Goal: Entertainment & Leisure: Consume media (video, audio)

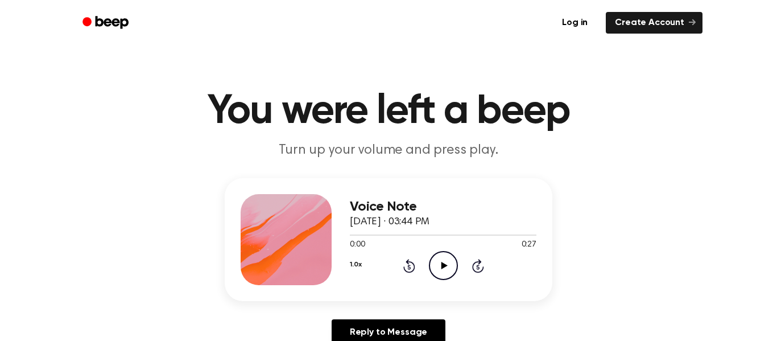
click at [439, 274] on icon "Play Audio" at bounding box center [443, 265] width 29 height 29
click at [445, 259] on icon "Play Audio" at bounding box center [443, 265] width 29 height 29
click at [348, 235] on div "Voice Note October 14, 2025 · 03:44 PM 0:22 0:27 Your browser does not support …" at bounding box center [389, 239] width 328 height 123
click at [351, 234] on div at bounding box center [433, 234] width 166 height 1
click at [350, 234] on div at bounding box center [443, 234] width 187 height 1
